Goal: Check status: Check status

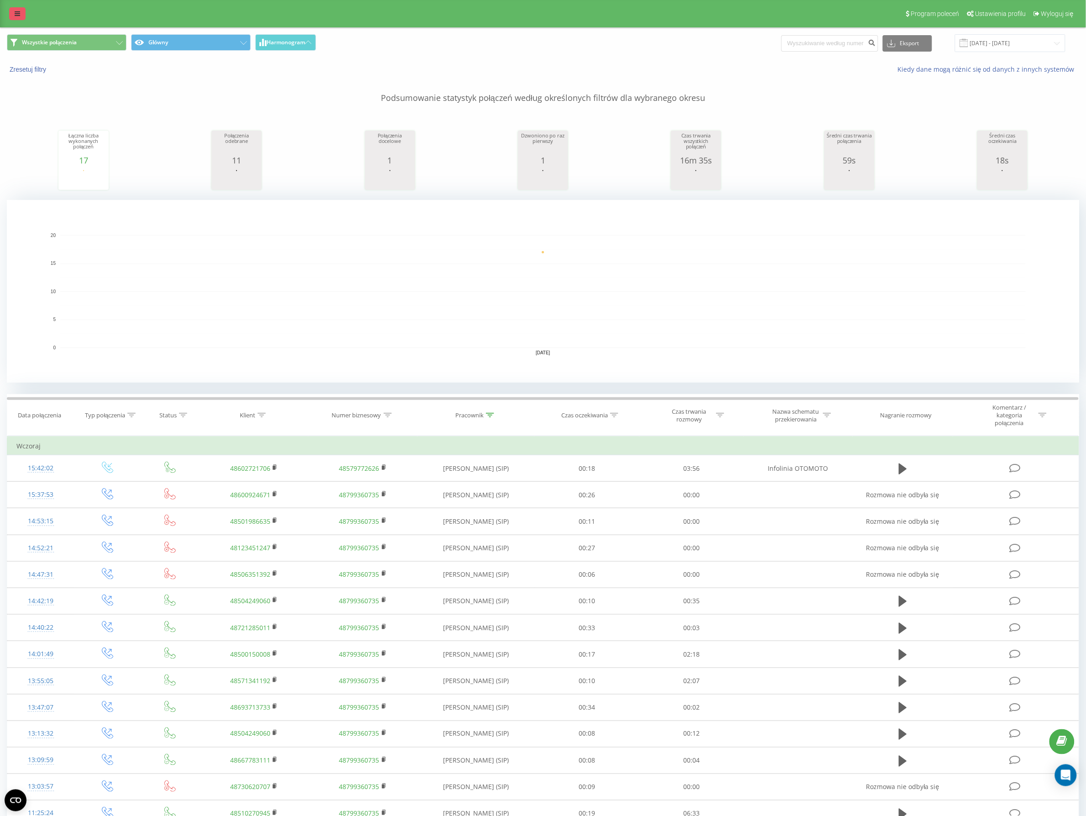
click at [17, 10] on link at bounding box center [17, 13] width 16 height 13
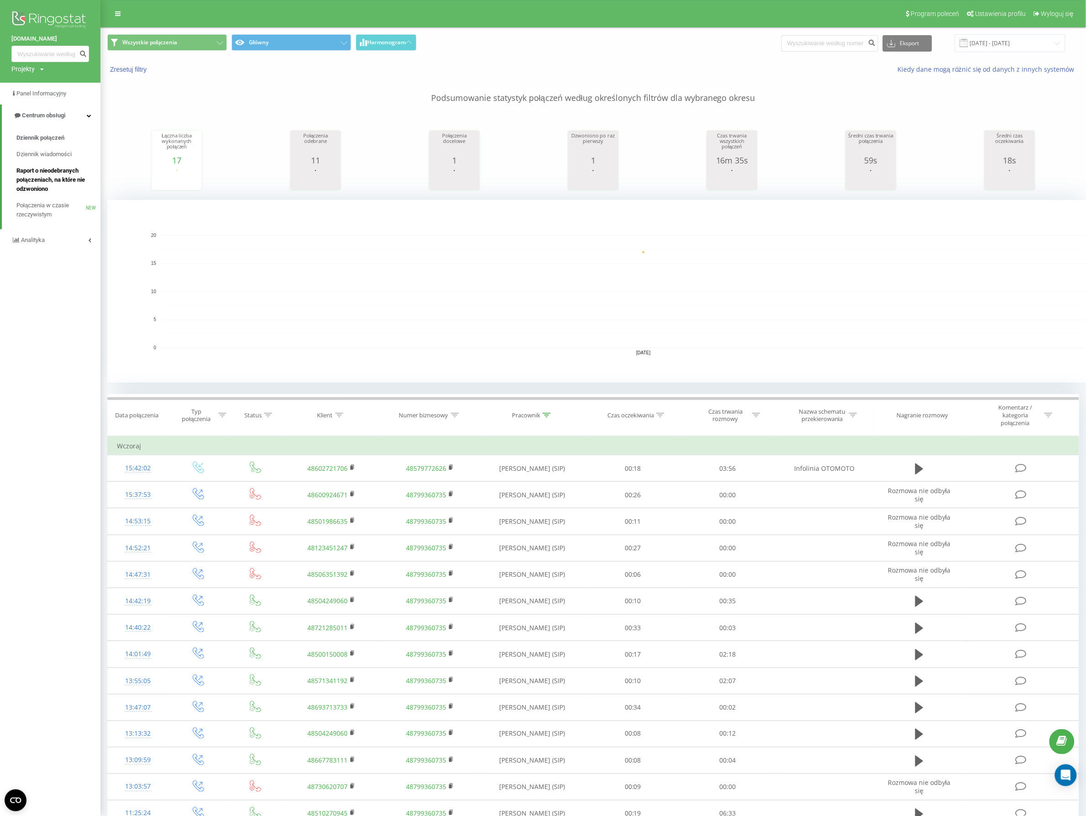
click at [72, 168] on span "Raport o nieodebranych połączeniach, na które nie odzwoniono" at bounding box center [55, 179] width 79 height 27
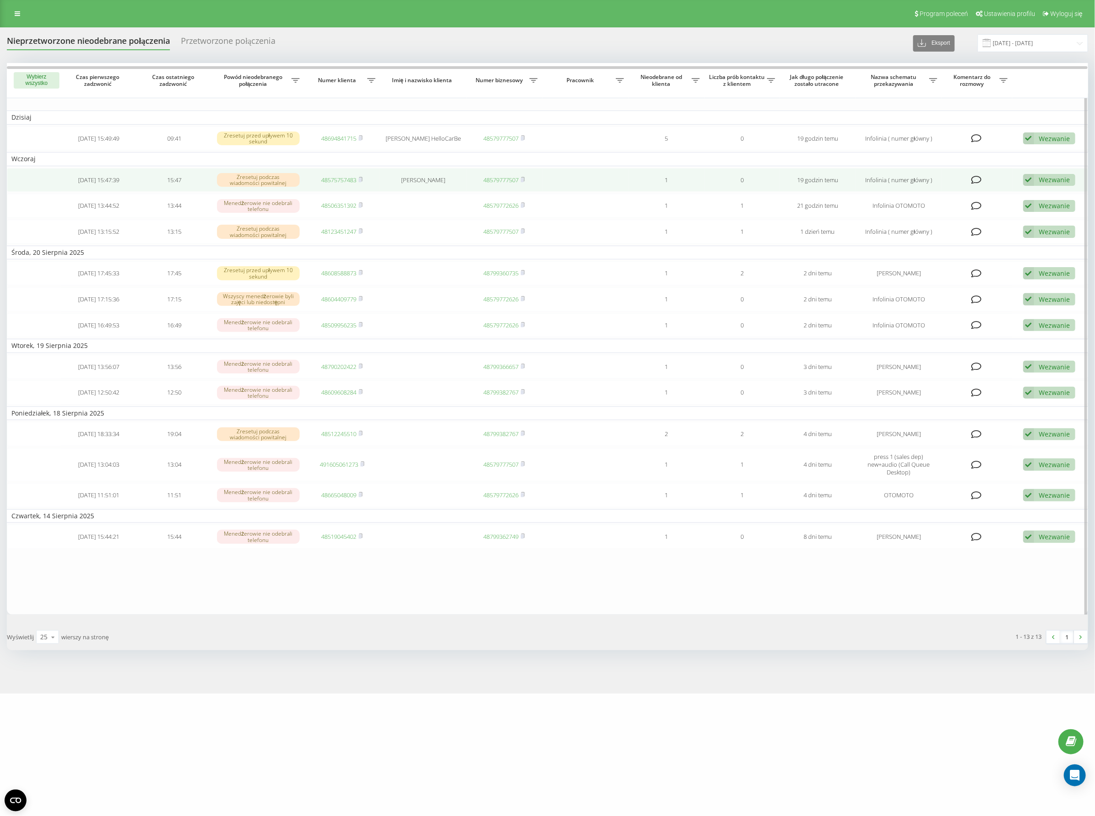
click at [1044, 183] on div "Wezwanie" at bounding box center [1054, 179] width 31 height 9
click at [957, 227] on span "Klient oddzwonił z innego numeru" at bounding box center [950, 227] width 105 height 9
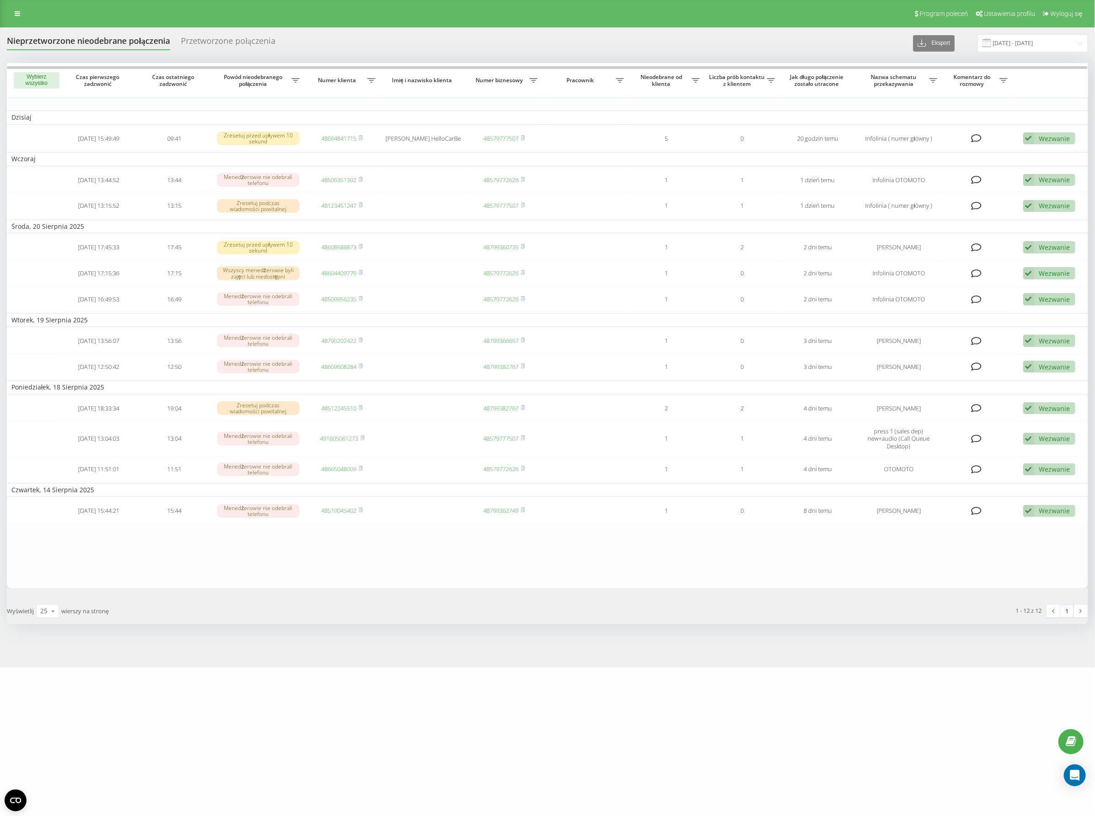
click at [526, 48] on div "Nieprzetworzone nieodebrane połączenia Przetworzone połączenia Eksport .csv .xl…" at bounding box center [547, 43] width 1081 height 18
